Goal: Navigation & Orientation: Find specific page/section

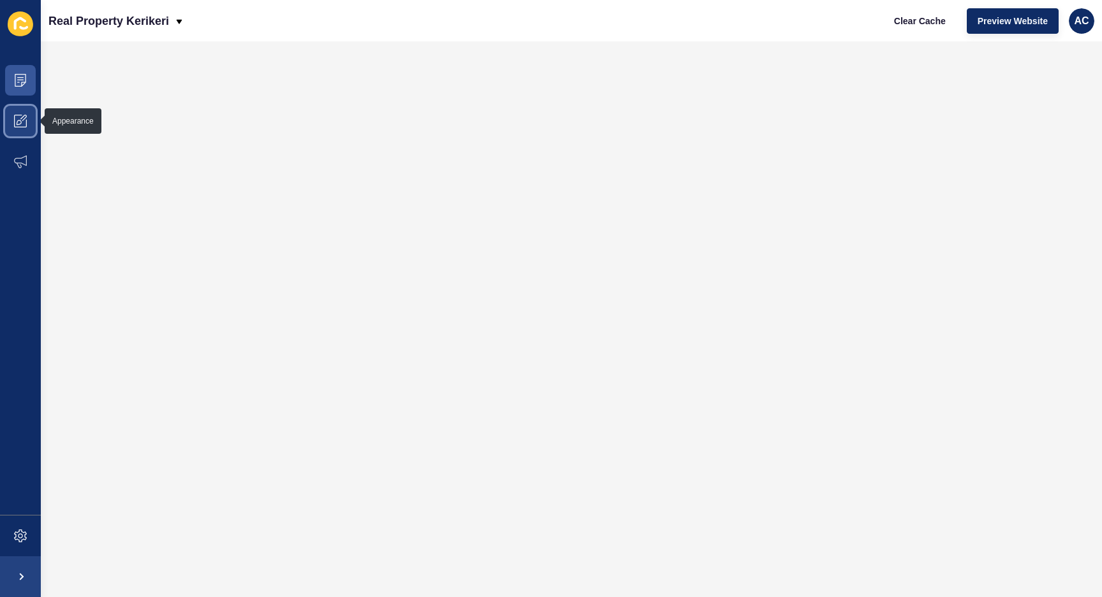
click at [13, 124] on span at bounding box center [20, 121] width 41 height 41
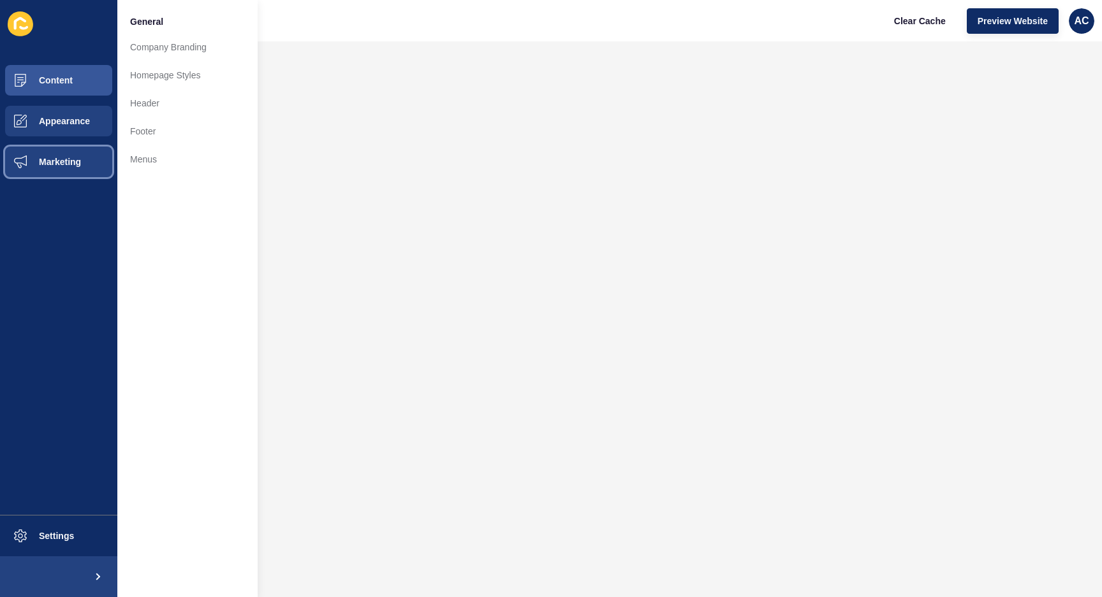
click at [61, 170] on button "Marketing" at bounding box center [58, 162] width 117 height 41
click at [63, 129] on button "Appearance" at bounding box center [58, 121] width 117 height 41
click at [80, 85] on button "Content" at bounding box center [58, 80] width 117 height 41
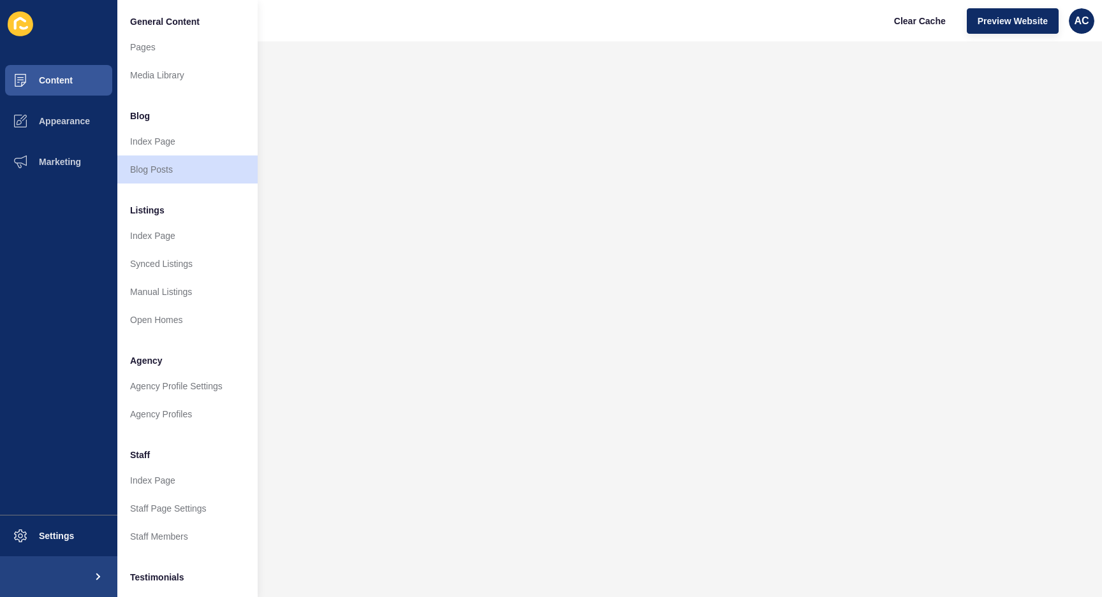
click at [152, 577] on span "Testimonials" at bounding box center [157, 577] width 54 height 13
click at [190, 580] on li "Testimonials" at bounding box center [187, 577] width 140 height 26
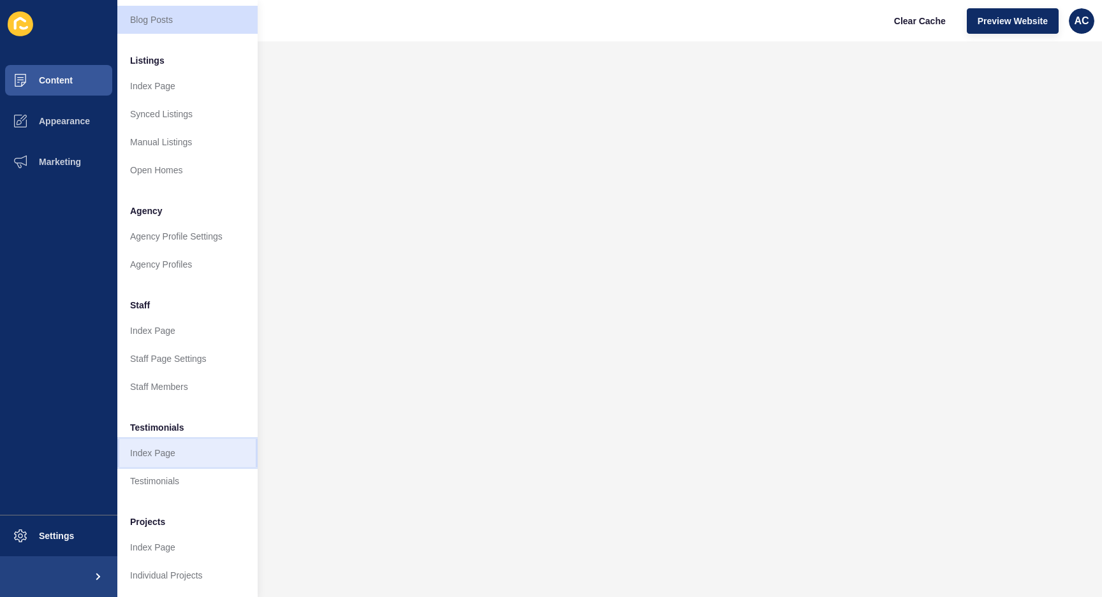
click at [166, 458] on link "Index Page" at bounding box center [187, 453] width 140 height 28
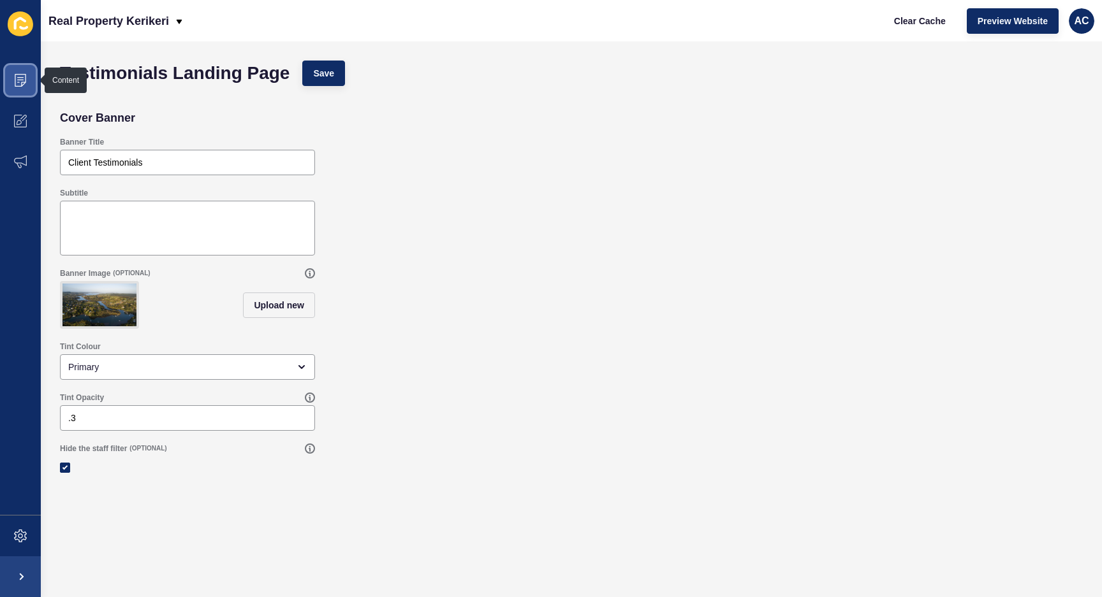
click at [26, 69] on span at bounding box center [20, 80] width 41 height 41
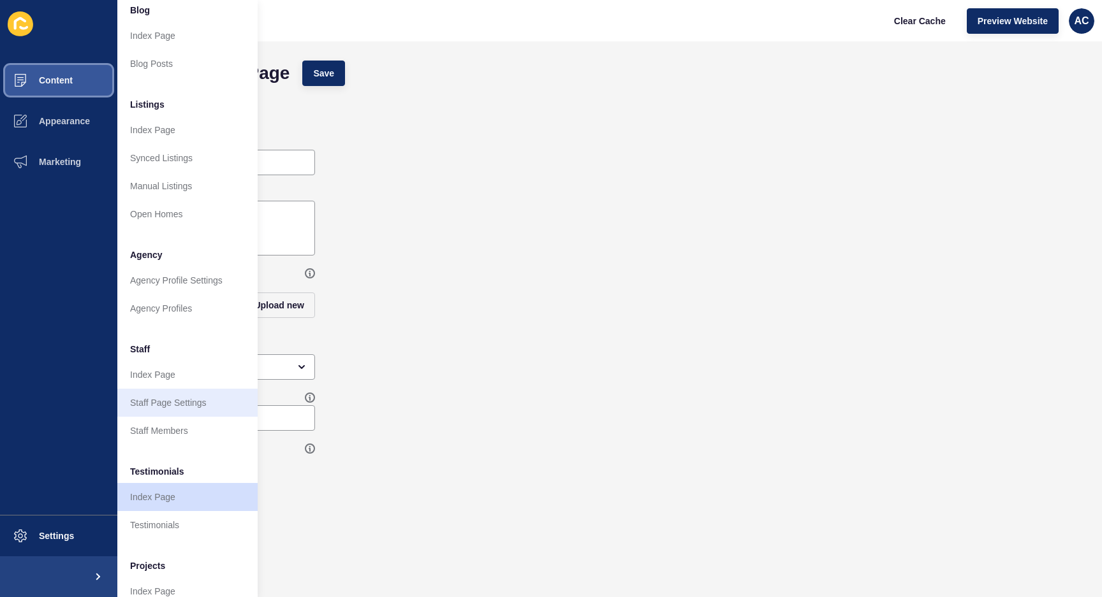
scroll to position [150, 0]
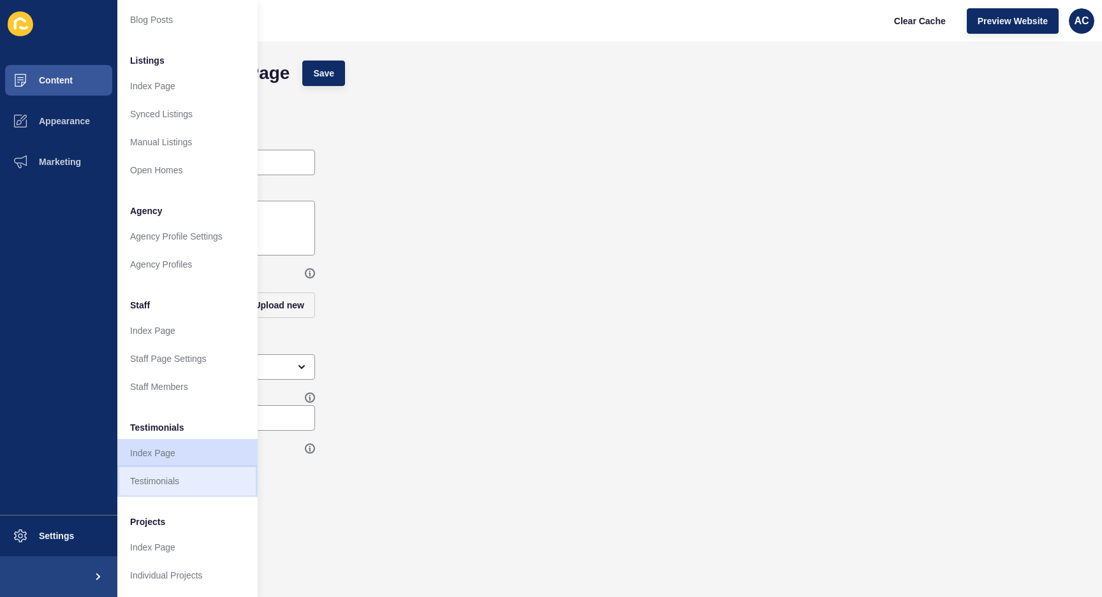
click at [172, 479] on link "Testimonials" at bounding box center [187, 481] width 140 height 28
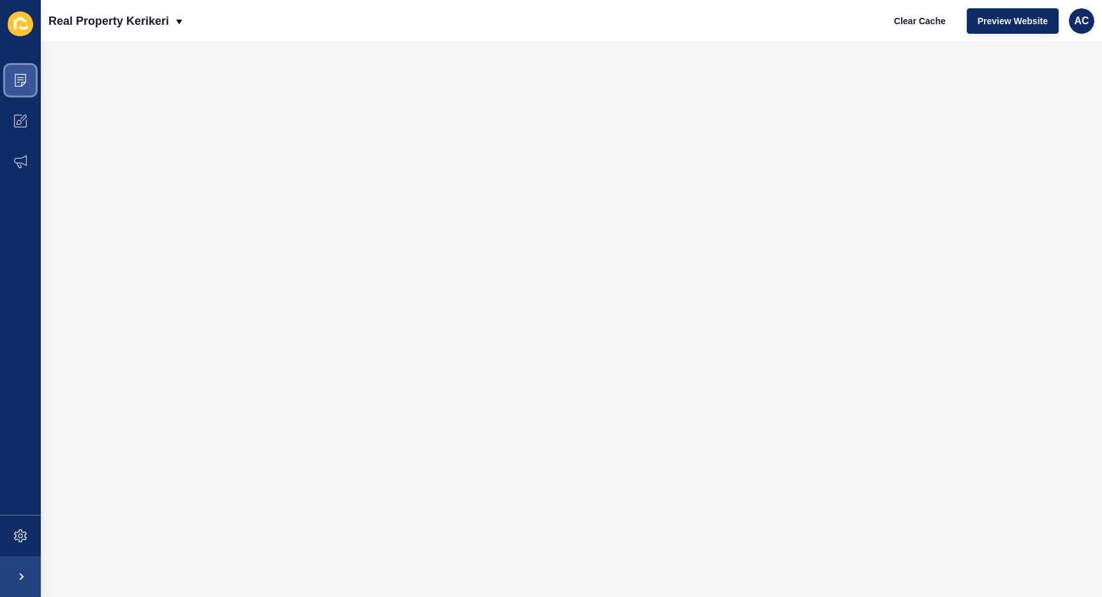
click at [24, 76] on icon at bounding box center [20, 80] width 13 height 13
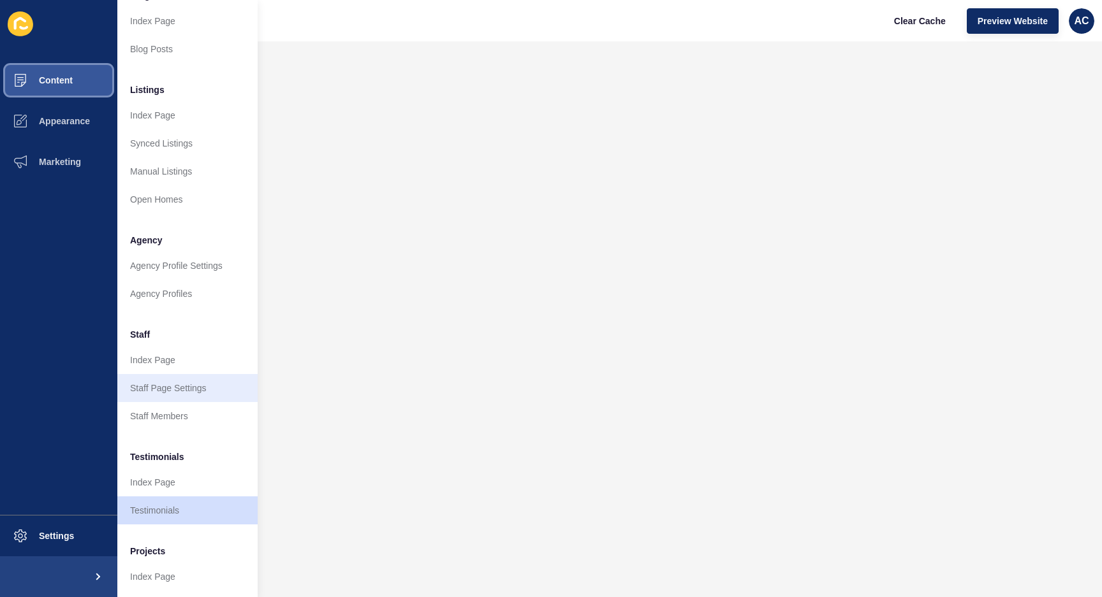
scroll to position [150, 0]
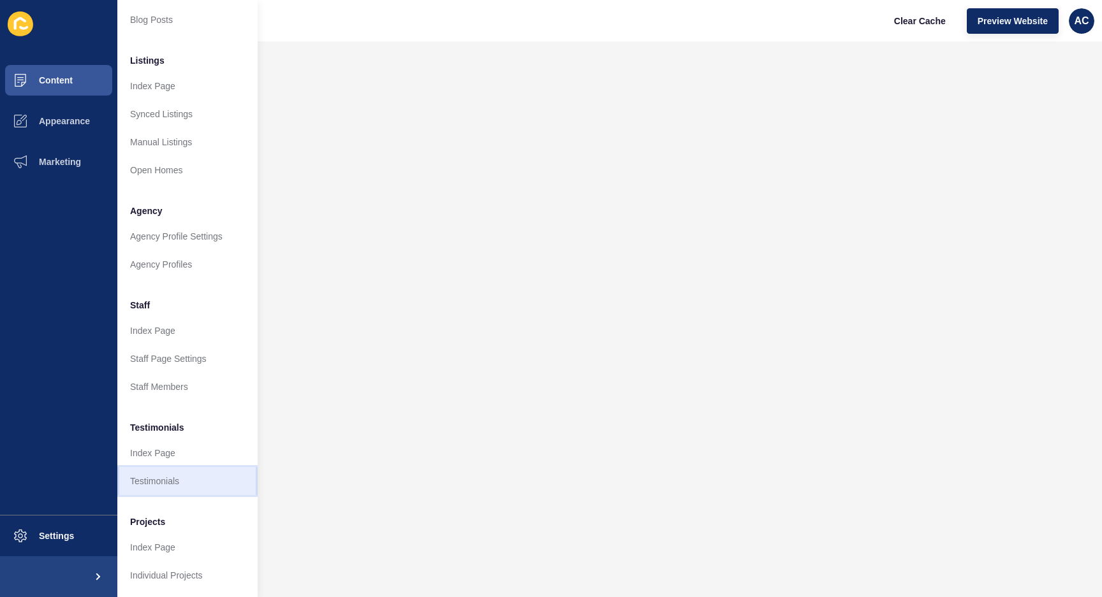
click at [175, 479] on link "Testimonials" at bounding box center [187, 481] width 140 height 28
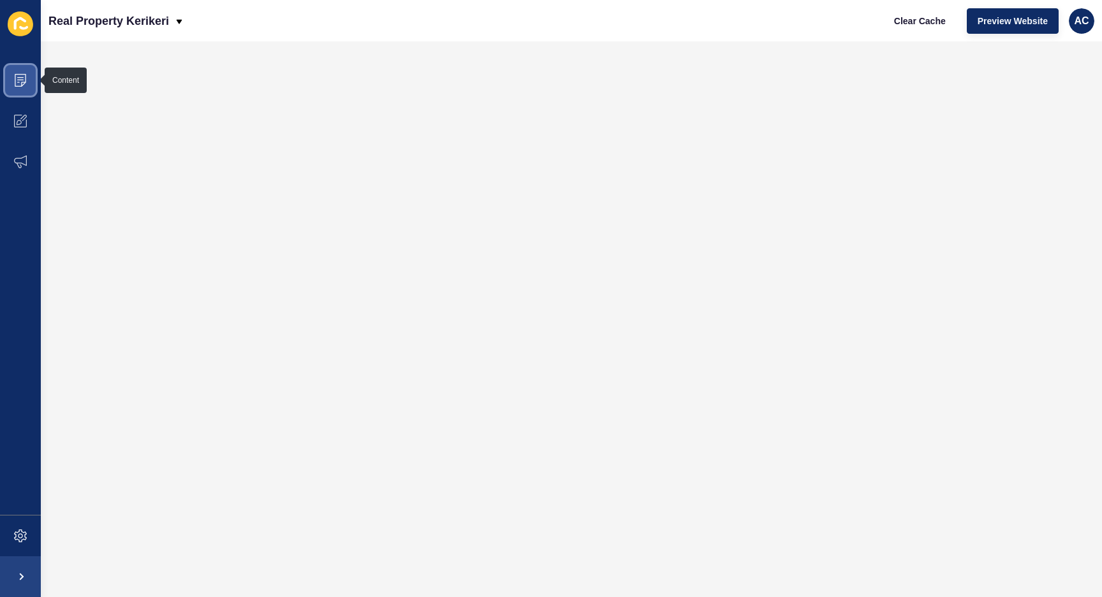
click at [20, 92] on span at bounding box center [20, 80] width 41 height 41
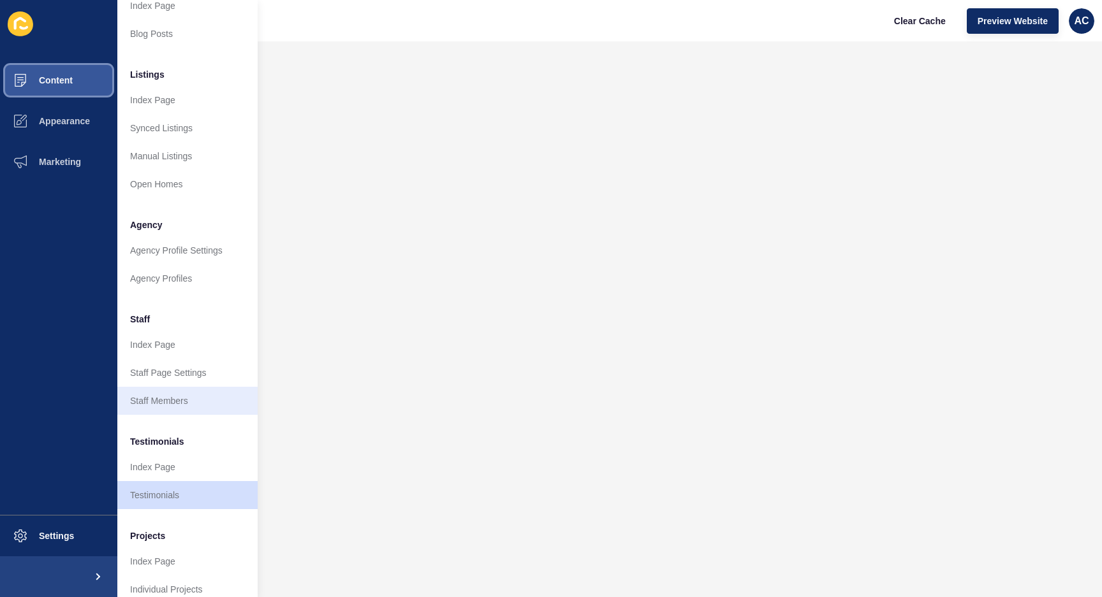
scroll to position [150, 0]
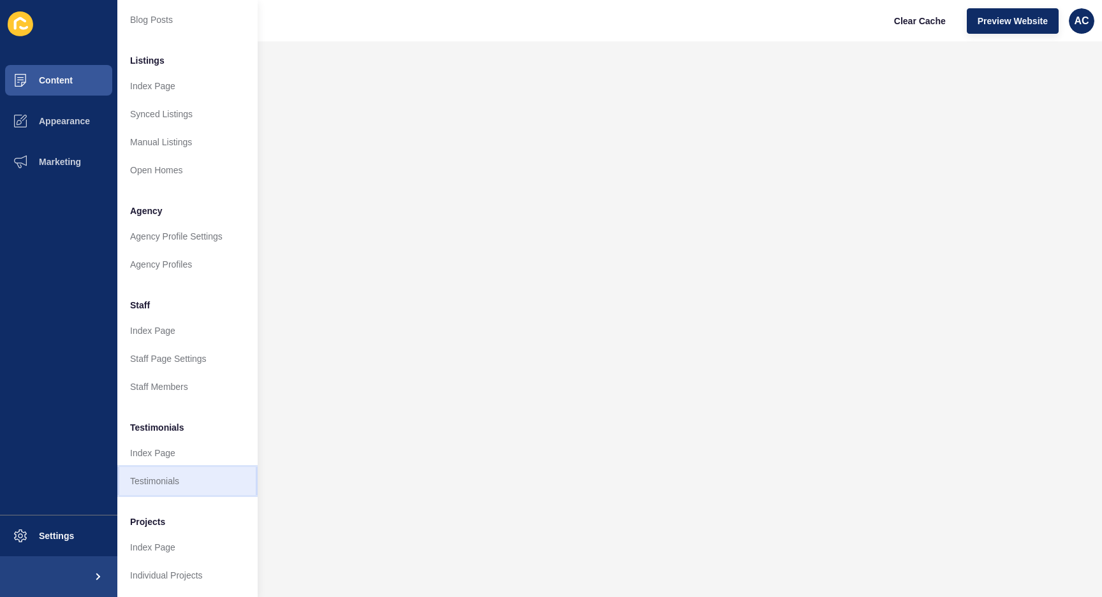
click at [156, 483] on link "Testimonials" at bounding box center [187, 481] width 140 height 28
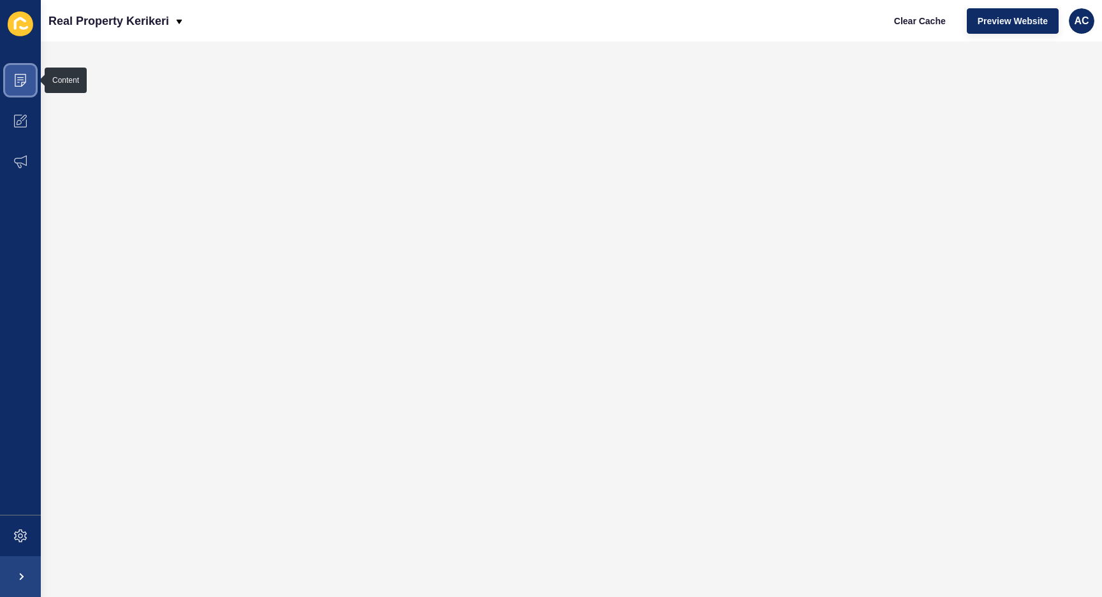
click at [34, 83] on span at bounding box center [20, 80] width 41 height 41
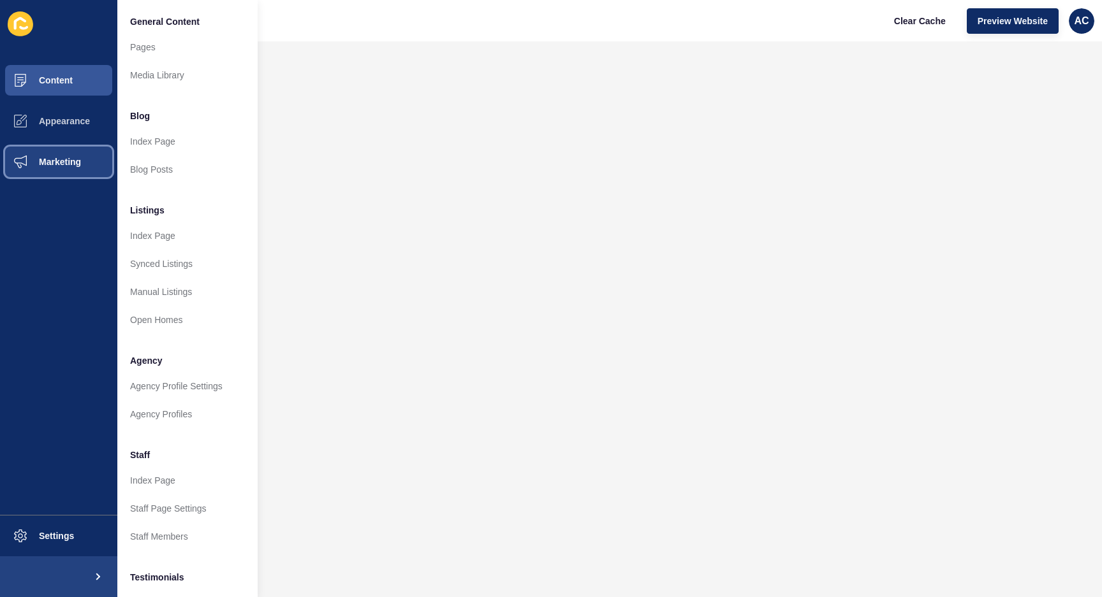
click at [52, 169] on button "Marketing" at bounding box center [58, 162] width 117 height 41
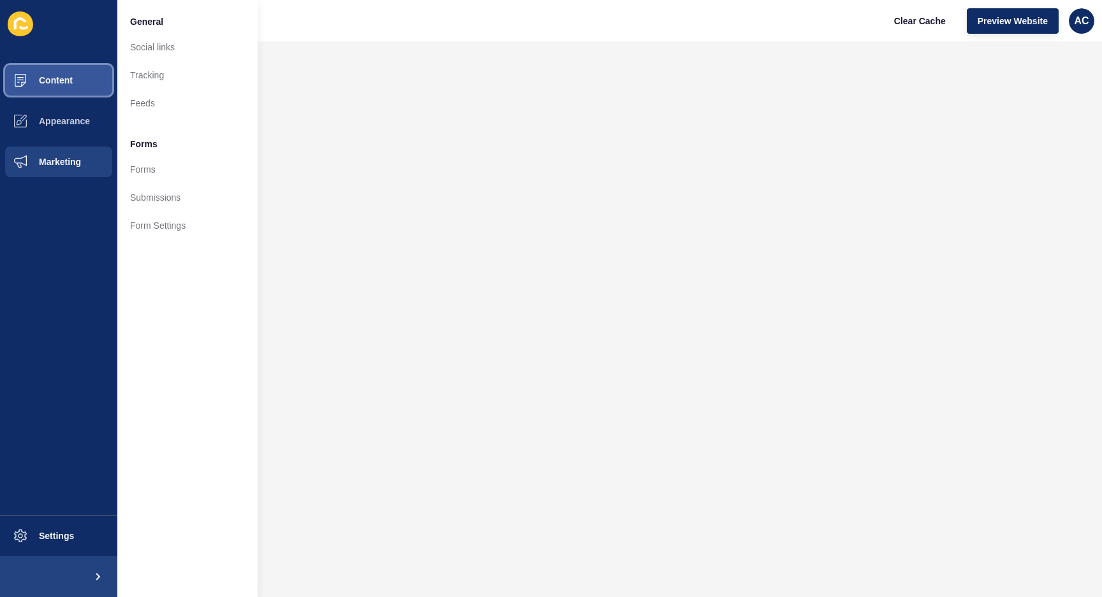
click at [64, 66] on button "Content" at bounding box center [58, 80] width 117 height 41
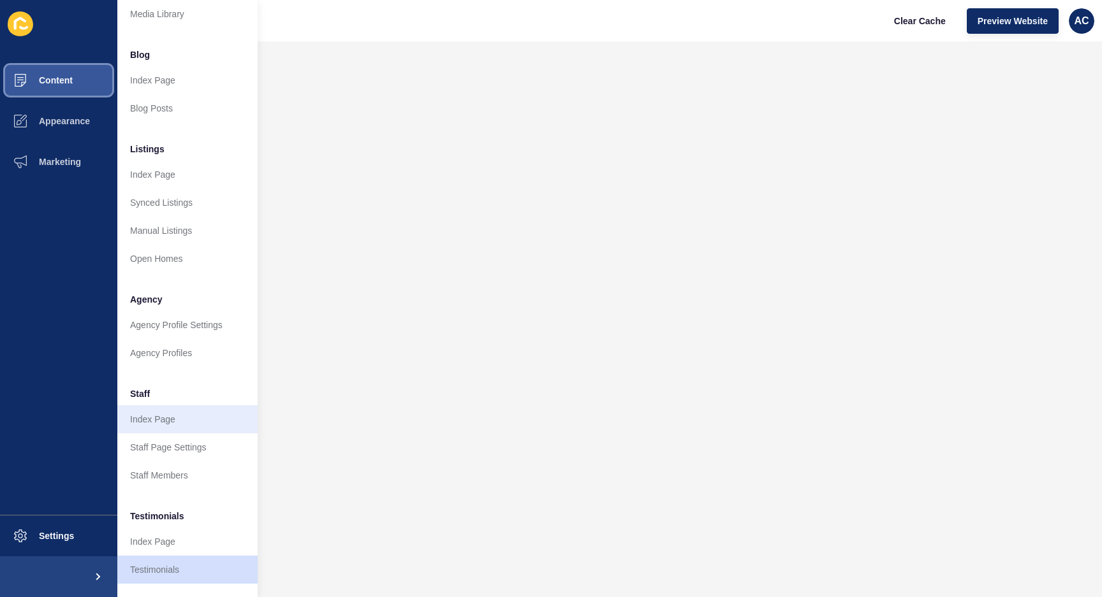
scroll to position [150, 0]
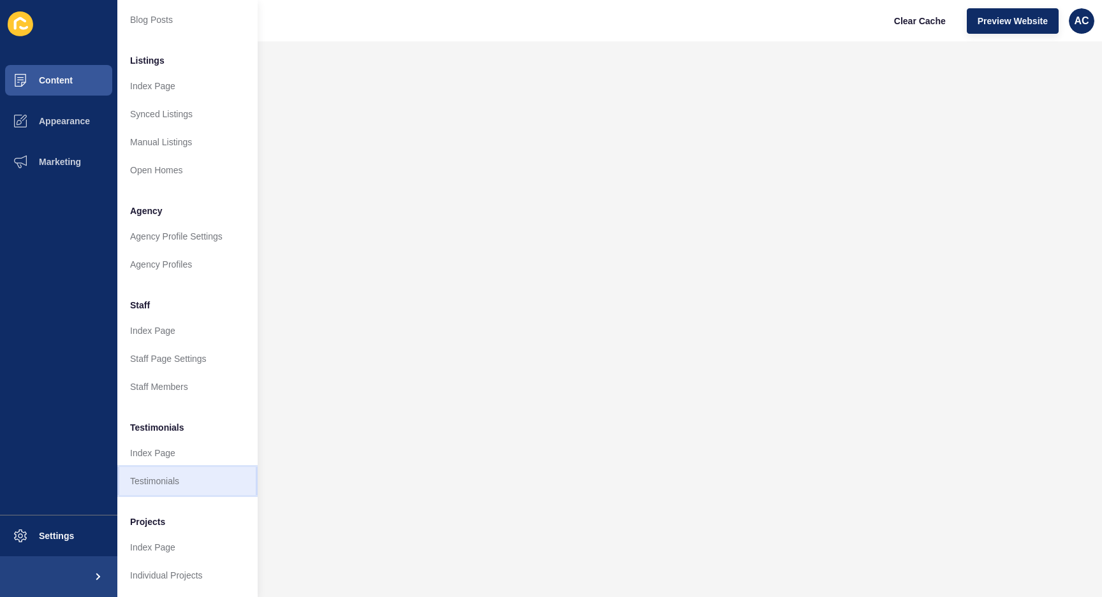
click at [153, 490] on link "Testimonials" at bounding box center [187, 481] width 140 height 28
